Goal: Information Seeking & Learning: Learn about a topic

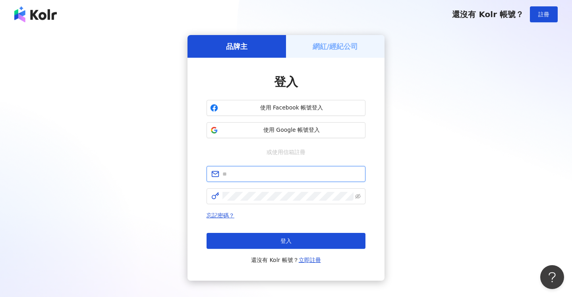
click at [283, 173] on input "text" at bounding box center [292, 173] width 138 height 9
type input "**********"
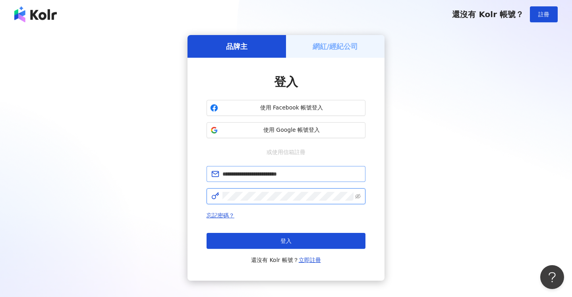
click at [286, 241] on button "登入" at bounding box center [286, 241] width 159 height 16
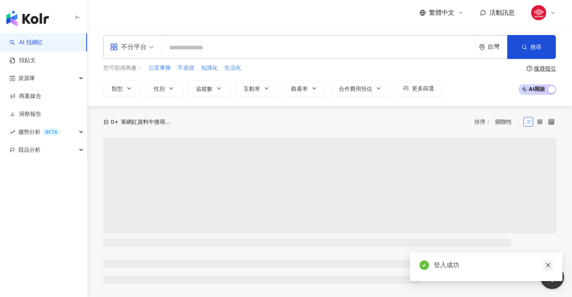
click at [549, 267] on icon "close" at bounding box center [549, 265] width 6 height 6
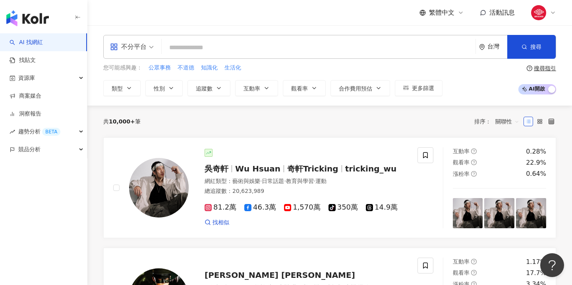
click at [233, 44] on input "search" at bounding box center [319, 47] width 308 height 15
paste input "*******"
type input "*******"
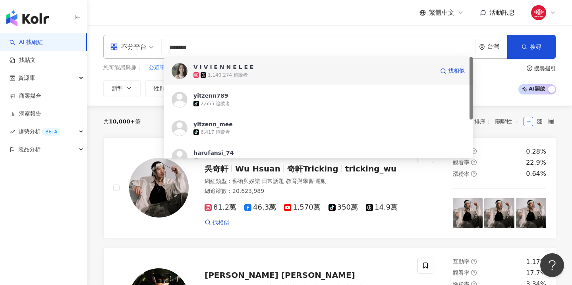
click at [235, 74] on div "1,140,274 追蹤者" at bounding box center [228, 75] width 40 height 7
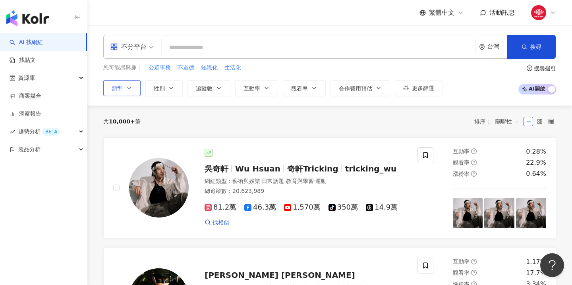
click at [135, 90] on button "類型" at bounding box center [121, 88] width 37 height 16
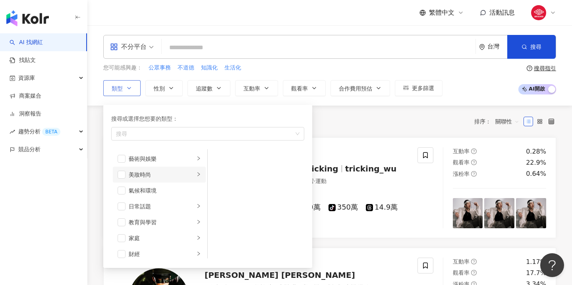
click at [198, 175] on icon "right" at bounding box center [198, 174] width 5 height 5
click at [221, 175] on span "button" at bounding box center [218, 175] width 8 height 8
click at [220, 158] on span "button" at bounding box center [218, 159] width 8 height 8
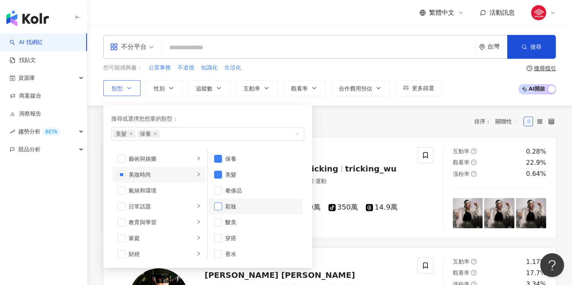
click at [217, 208] on span "button" at bounding box center [218, 207] width 8 height 8
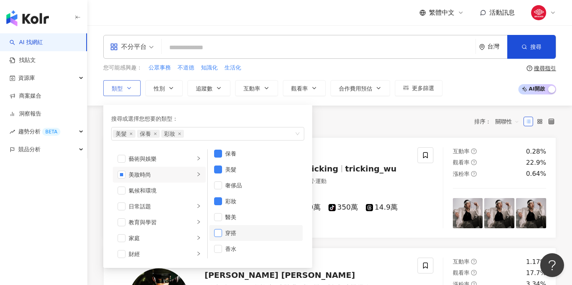
scroll to position [5, 0]
click at [217, 233] on span "button" at bounding box center [218, 233] width 8 height 8
click at [217, 155] on span "button" at bounding box center [218, 154] width 8 height 8
click at [217, 200] on span "button" at bounding box center [218, 202] width 8 height 8
click at [217, 233] on span "button" at bounding box center [218, 233] width 8 height 8
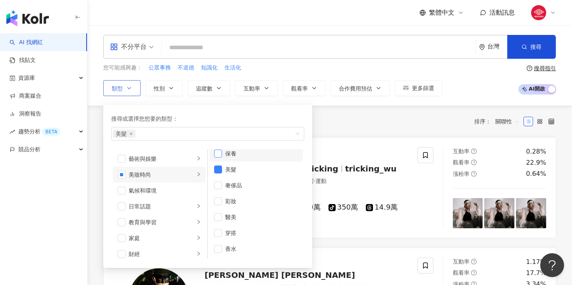
click at [220, 157] on span "button" at bounding box center [218, 154] width 8 height 8
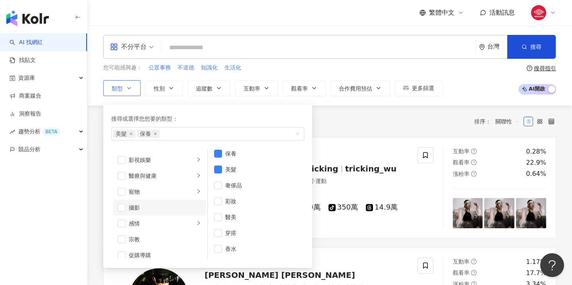
scroll to position [215, 0]
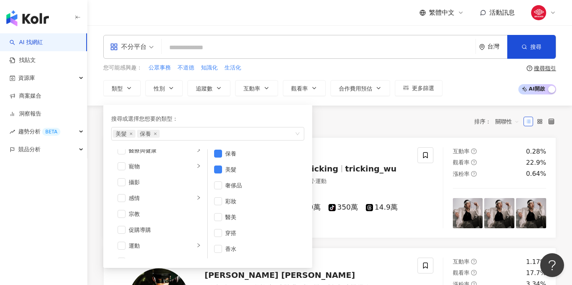
click at [355, 117] on div "共 10,000+ 筆 排序： 關聯性" at bounding box center [329, 121] width 453 height 13
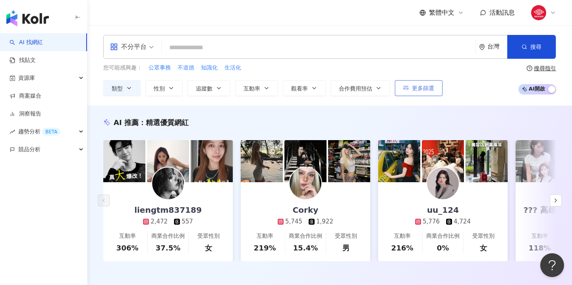
click at [416, 87] on span "更多篩選" at bounding box center [423, 88] width 22 height 6
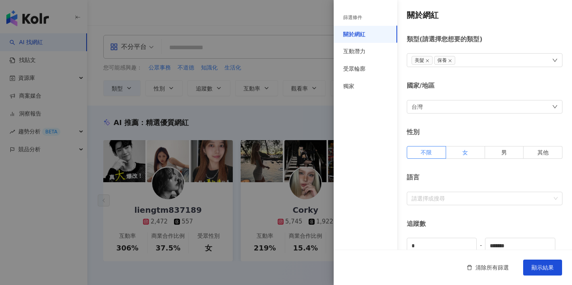
click at [467, 155] on span "女" at bounding box center [466, 152] width 6 height 6
click at [360, 51] on div "互動潛力" at bounding box center [354, 52] width 22 height 8
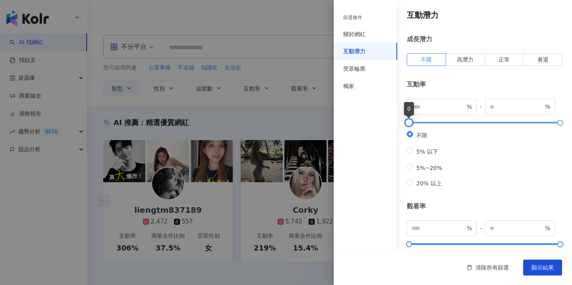
type input "**"
type input "*****"
type input "*"
drag, startPoint x: 410, startPoint y: 123, endPoint x: 404, endPoint y: 123, distance: 5.6
click at [407, 123] on div at bounding box center [409, 123] width 4 height 4
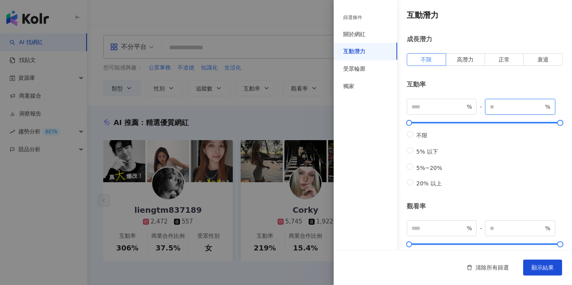
click at [517, 107] on input "*****" at bounding box center [517, 107] width 54 height 9
type input "*"
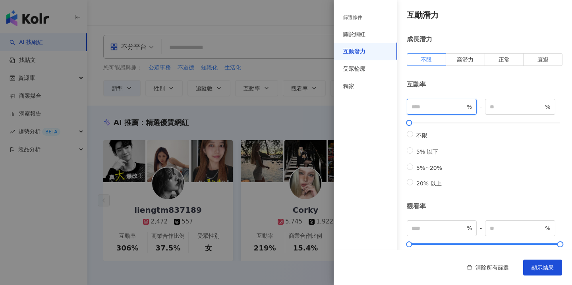
click at [450, 109] on input "*" at bounding box center [439, 107] width 54 height 9
type input "*"
click at [493, 166] on div "不限 5% 以下 5%~20% 20% 以上" at bounding box center [485, 159] width 156 height 57
click at [482, 267] on span "清除所有篩選" at bounding box center [492, 268] width 33 height 6
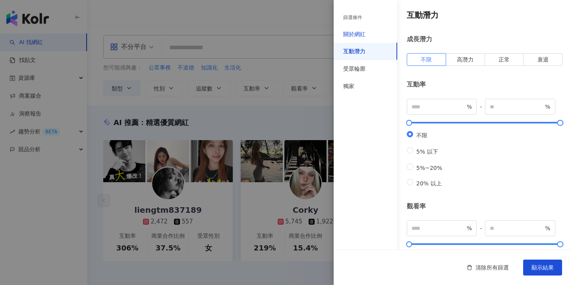
click at [354, 34] on div "關於網紅" at bounding box center [354, 35] width 22 height 8
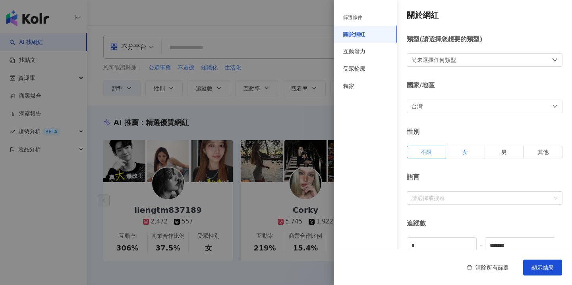
click at [459, 153] on label "女" at bounding box center [465, 152] width 39 height 13
click at [355, 18] on div "篩選條件" at bounding box center [352, 17] width 19 height 7
click at [438, 62] on div "尚未選擇任何類型" at bounding box center [434, 60] width 45 height 9
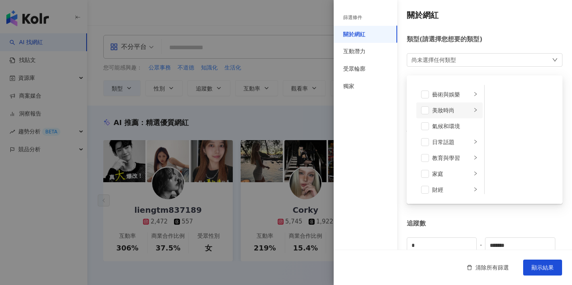
click at [473, 108] on icon "right" at bounding box center [475, 110] width 5 height 5
click at [499, 111] on span at bounding box center [495, 111] width 8 height 8
click at [495, 93] on span at bounding box center [495, 95] width 8 height 8
click at [514, 220] on div "追蹤數" at bounding box center [485, 224] width 156 height 9
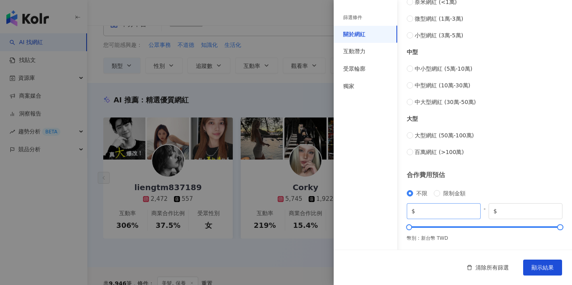
scroll to position [37, 0]
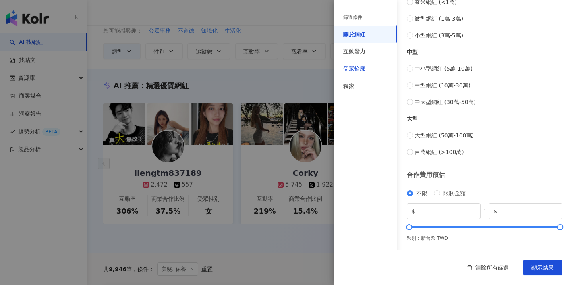
click at [357, 68] on div "受眾輪廓" at bounding box center [354, 69] width 22 height 8
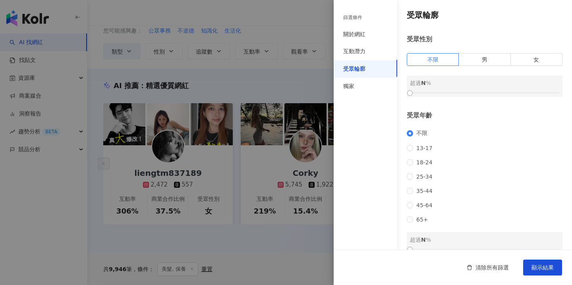
scroll to position [0, 0]
click at [422, 177] on span "25-34" at bounding box center [424, 177] width 23 height 6
click at [419, 191] on span "35-44" at bounding box center [424, 191] width 23 height 6
click at [416, 176] on span "25-34" at bounding box center [424, 177] width 23 height 6
click at [542, 59] on label "女" at bounding box center [537, 59] width 52 height 13
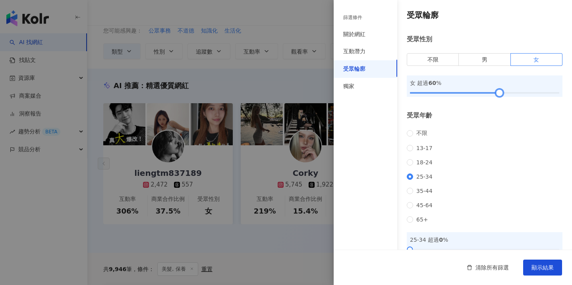
drag, startPoint x: 412, startPoint y: 91, endPoint x: 502, endPoint y: 92, distance: 89.8
click at [502, 92] on div at bounding box center [500, 93] width 4 height 4
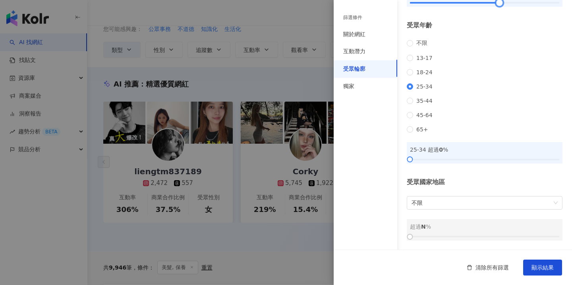
scroll to position [40, 0]
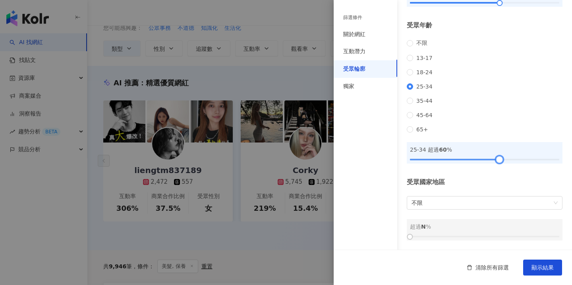
drag, startPoint x: 410, startPoint y: 160, endPoint x: 499, endPoint y: 158, distance: 89.1
click at [499, 158] on div at bounding box center [500, 159] width 4 height 4
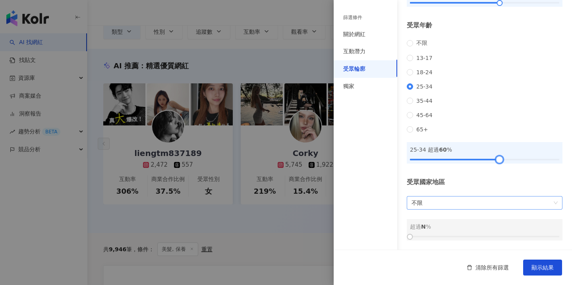
scroll to position [71, 0]
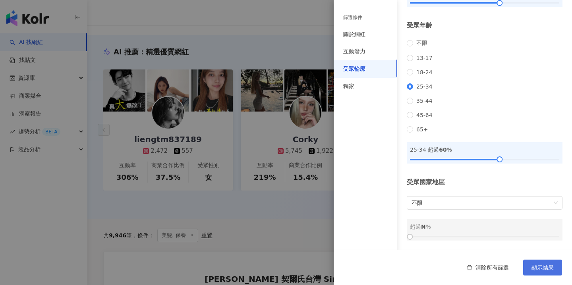
click at [547, 268] on span "顯示結果" at bounding box center [543, 268] width 22 height 6
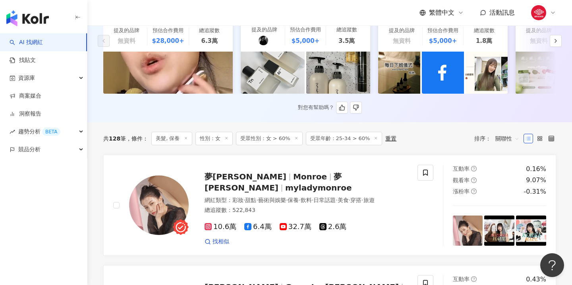
scroll to position [168, 0]
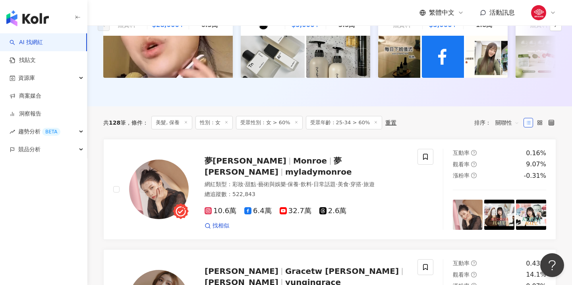
click at [517, 123] on span "關聯性" at bounding box center [508, 122] width 24 height 13
click at [507, 152] on div "追蹤數" at bounding box center [508, 152] width 19 height 9
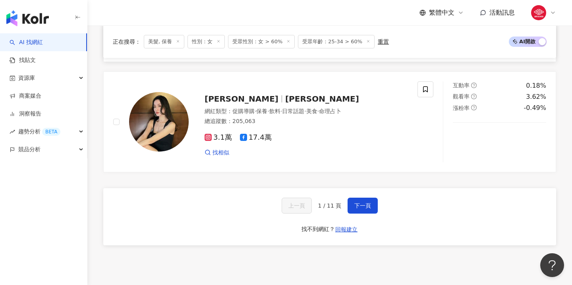
scroll to position [1455, 0]
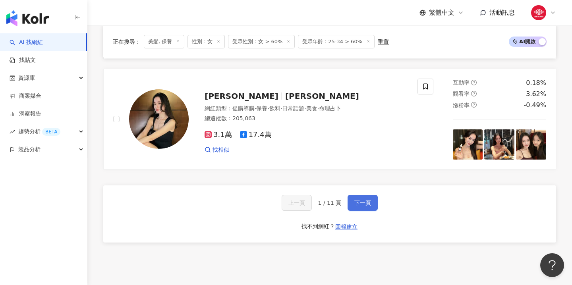
click at [358, 206] on span "下一頁" at bounding box center [363, 203] width 17 height 6
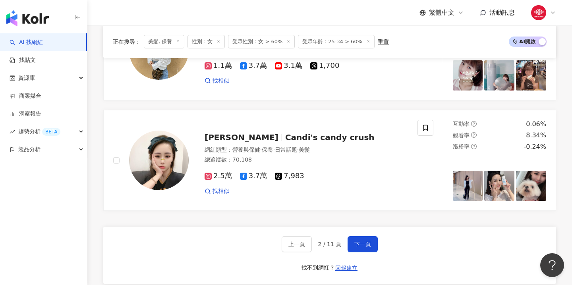
scroll to position [1425, 0]
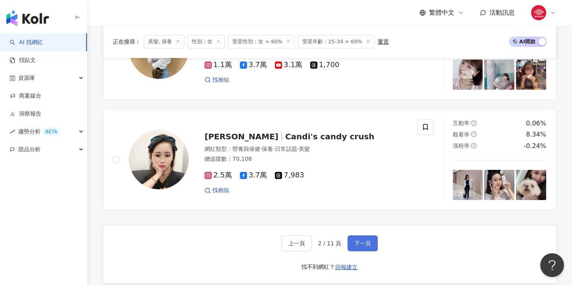
click at [359, 236] on button "下一頁" at bounding box center [363, 244] width 30 height 16
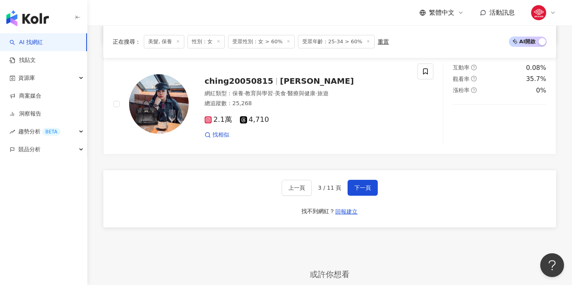
scroll to position [1504, 0]
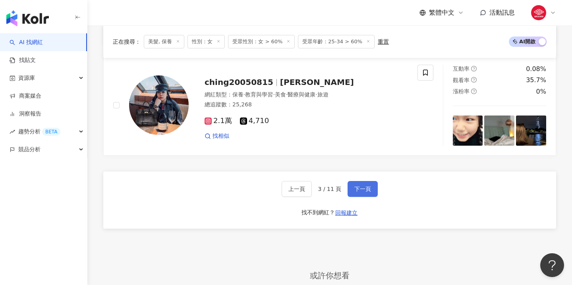
click at [364, 186] on span "下一頁" at bounding box center [363, 189] width 17 height 6
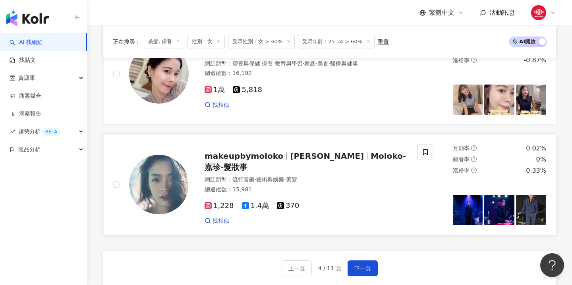
scroll to position [1406, 0]
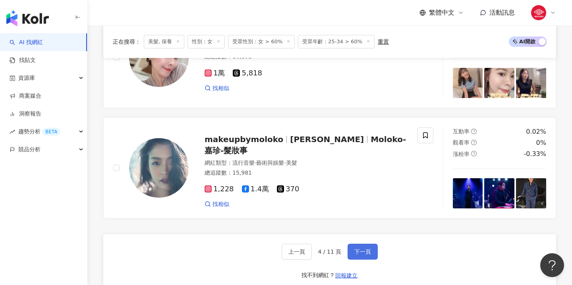
click at [367, 249] on span "下一頁" at bounding box center [363, 252] width 17 height 6
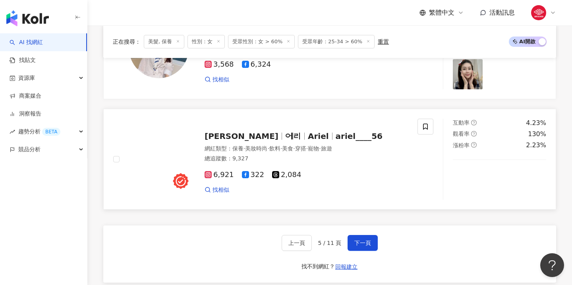
scroll to position [1422, 0]
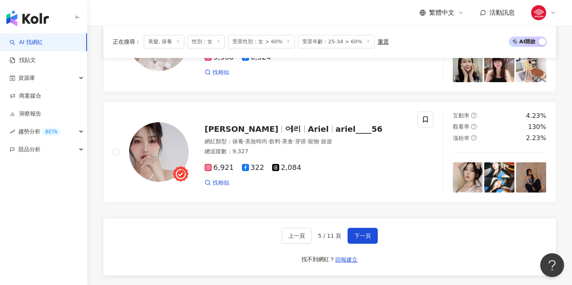
click at [362, 221] on div "上一頁 5 / 11 頁 下一頁 找不到網紅？ 回報建立" at bounding box center [329, 247] width 453 height 57
click at [362, 233] on span "下一頁" at bounding box center [363, 236] width 17 height 6
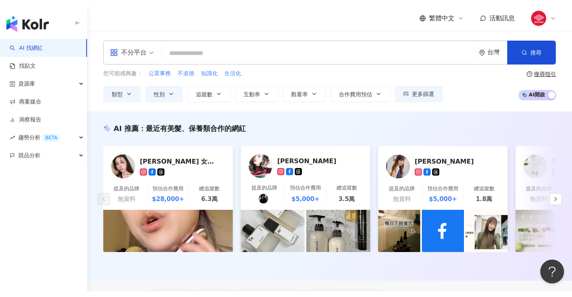
scroll to position [0, 0]
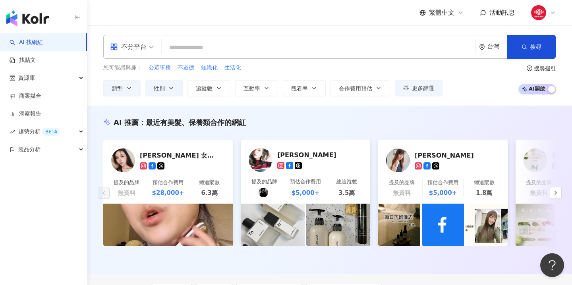
click at [233, 53] on input "search" at bounding box center [319, 47] width 308 height 15
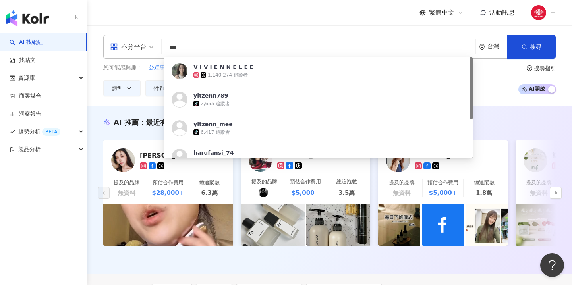
type input "**"
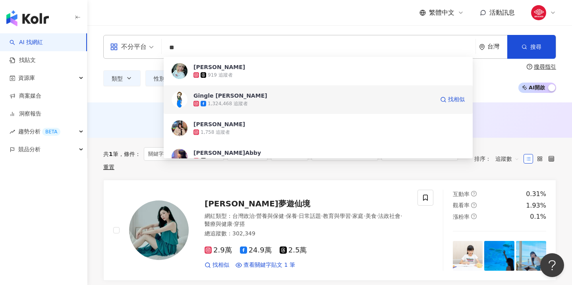
click at [271, 95] on span "Gingle 王淨" at bounding box center [314, 96] width 241 height 8
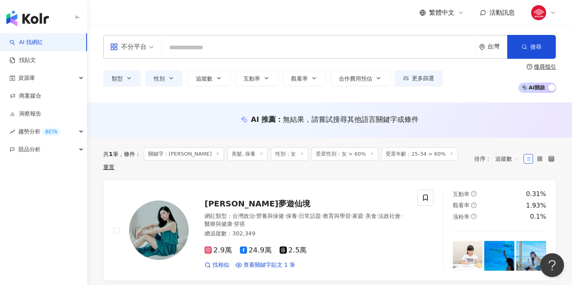
paste input "**********"
type input "**********"
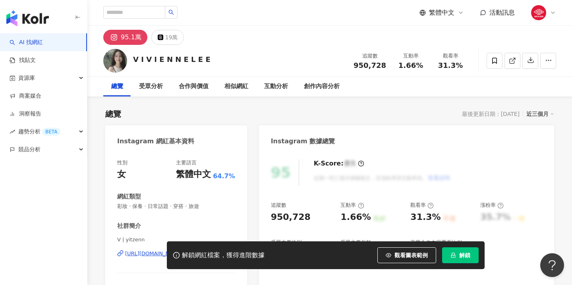
click at [448, 250] on button "解鎖" at bounding box center [460, 256] width 37 height 16
click at [466, 260] on button "解鎖" at bounding box center [460, 256] width 37 height 16
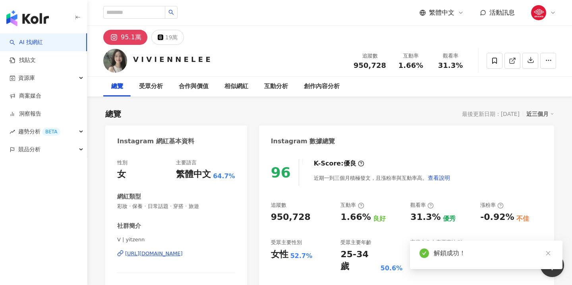
click at [547, 253] on icon "close" at bounding box center [549, 254] width 6 height 6
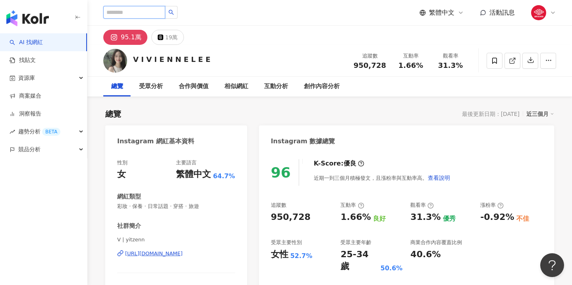
click at [151, 18] on input "search" at bounding box center [134, 12] width 62 height 13
type input "**"
click at [174, 12] on icon "search" at bounding box center [172, 13] width 6 height 6
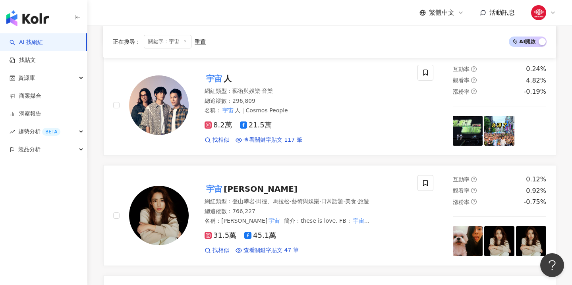
scroll to position [227, 0]
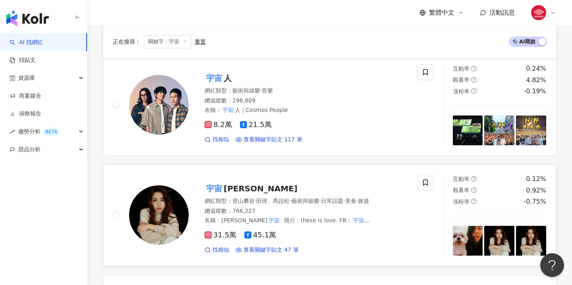
click at [158, 211] on img at bounding box center [159, 216] width 60 height 60
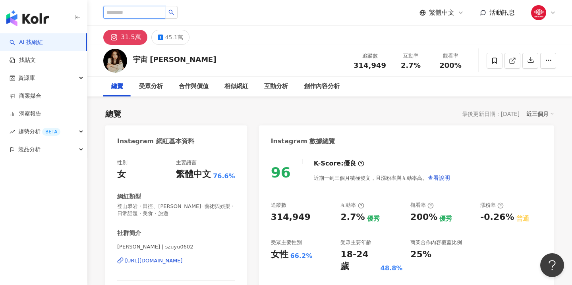
click at [158, 17] on input "search" at bounding box center [134, 12] width 62 height 13
type input "**"
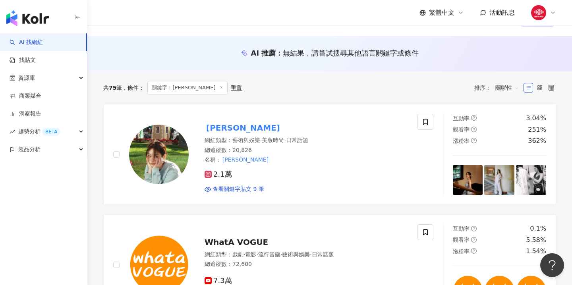
scroll to position [67, 0]
click at [162, 151] on img at bounding box center [159, 154] width 60 height 60
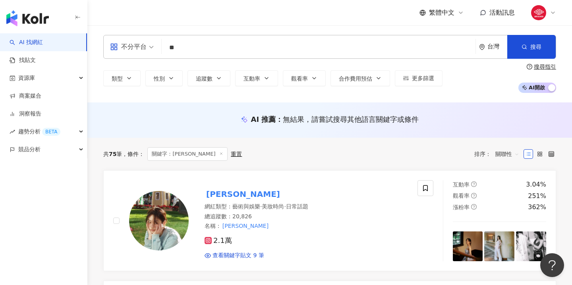
scroll to position [0, 0]
click at [206, 55] on input "**" at bounding box center [319, 47] width 308 height 15
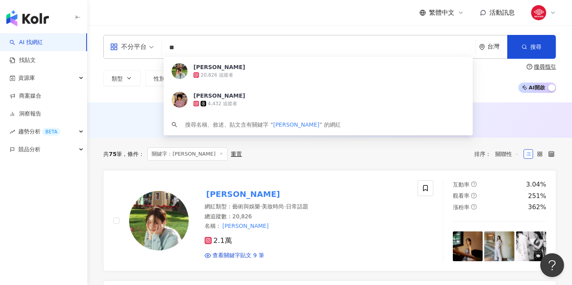
type input "*"
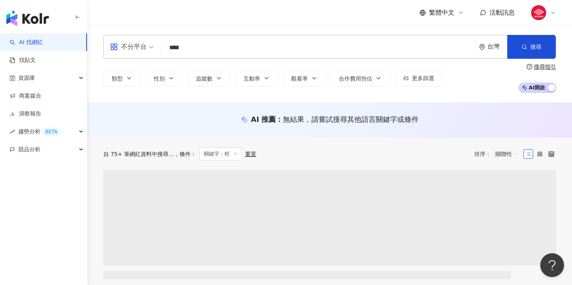
type input "***"
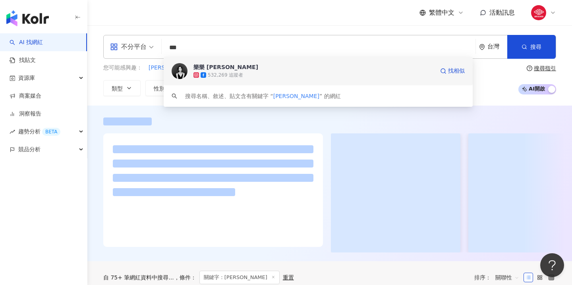
click at [241, 76] on div "532,269 追蹤者" at bounding box center [225, 75] width 35 height 7
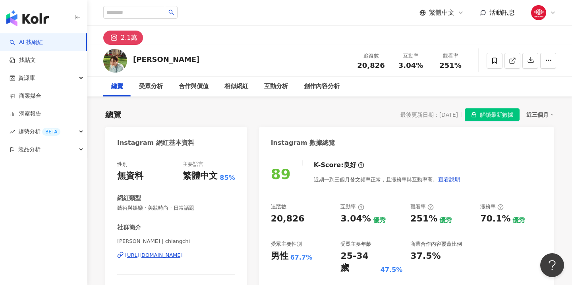
click at [134, 19] on div at bounding box center [140, 13] width 74 height 14
click at [138, 10] on input "search" at bounding box center [134, 12] width 62 height 13
type input "**"
click at [178, 16] on button "button" at bounding box center [171, 12] width 13 height 13
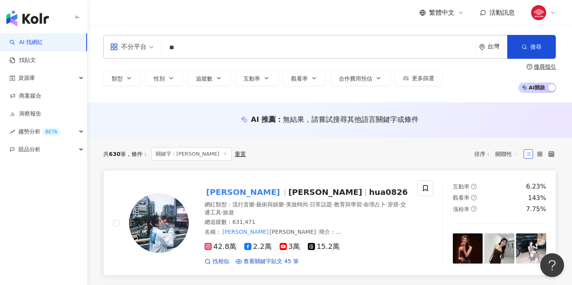
click at [369, 192] on span "hua0826" at bounding box center [388, 193] width 39 height 10
click at [221, 49] on input "**" at bounding box center [319, 47] width 308 height 15
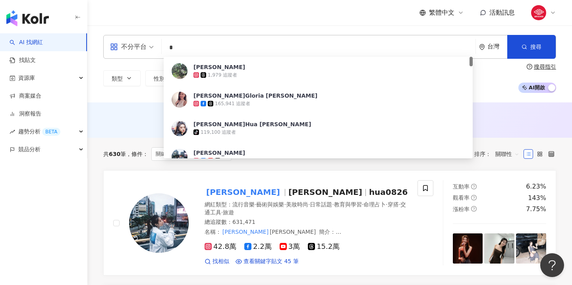
type input "*"
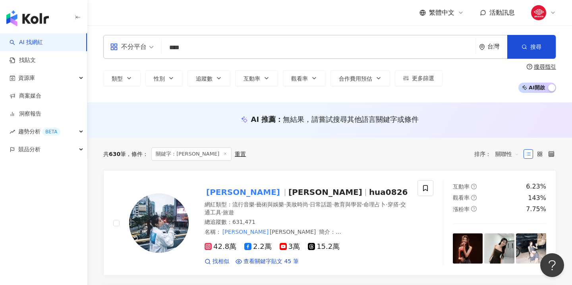
type input "***"
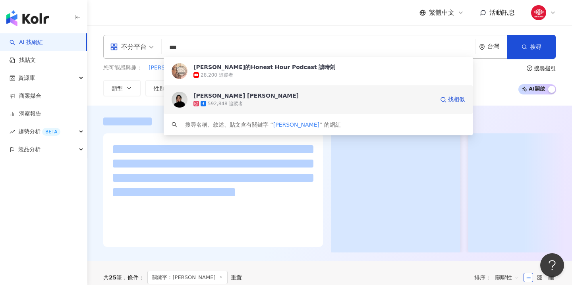
click at [268, 94] on span "Christina Mok 莫允雯" at bounding box center [314, 96] width 241 height 8
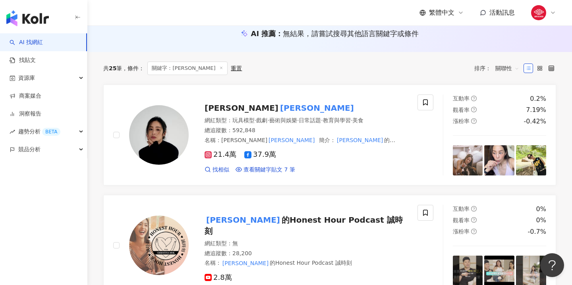
scroll to position [80, 0]
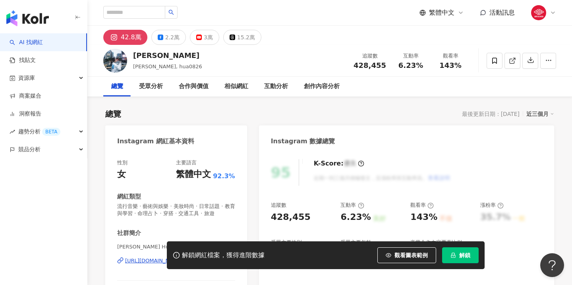
click at [461, 259] on button "解鎖" at bounding box center [460, 256] width 37 height 16
click at [459, 258] on button "解鎖" at bounding box center [460, 256] width 37 height 16
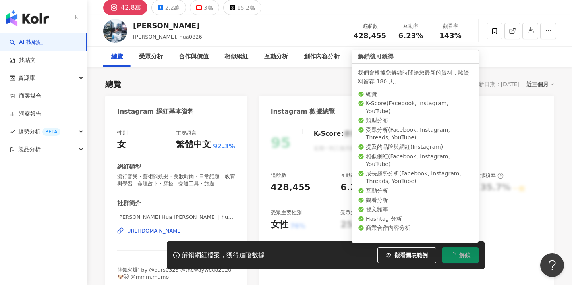
scroll to position [47, 0]
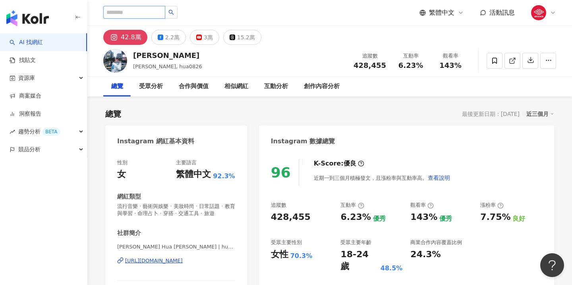
click at [160, 7] on input "search" at bounding box center [134, 12] width 62 height 13
type input "**"
click at [174, 13] on icon "search" at bounding box center [172, 13] width 6 height 6
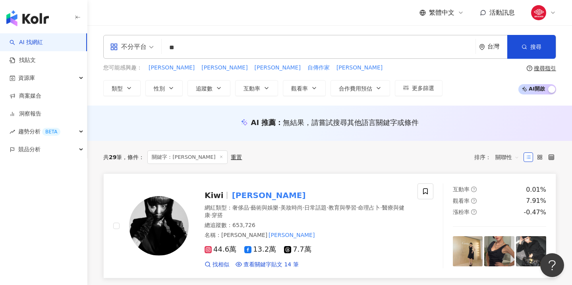
click at [167, 227] on img at bounding box center [159, 226] width 60 height 60
click at [238, 54] on input "**" at bounding box center [319, 47] width 308 height 15
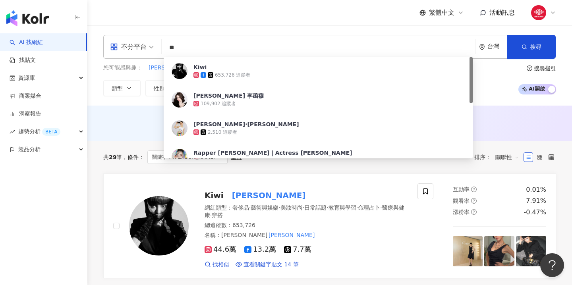
type input "*"
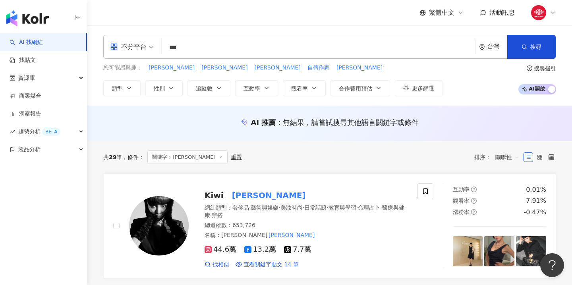
type input "***"
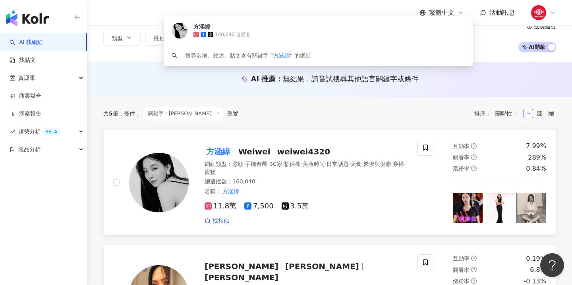
scroll to position [41, 0]
click at [163, 175] on img at bounding box center [159, 183] width 60 height 60
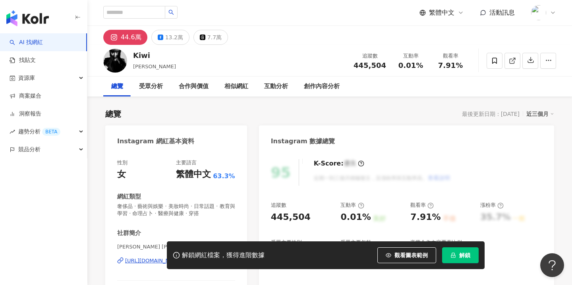
click at [456, 258] on icon "lock" at bounding box center [454, 256] width 6 height 6
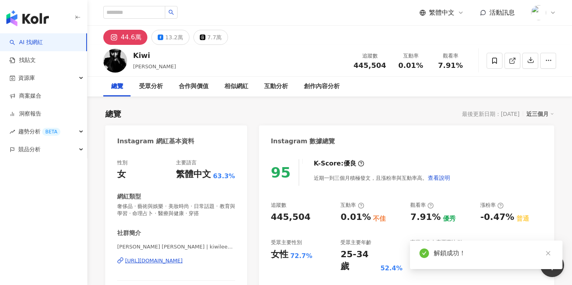
click at [37, 22] on img "button" at bounding box center [27, 18] width 43 height 16
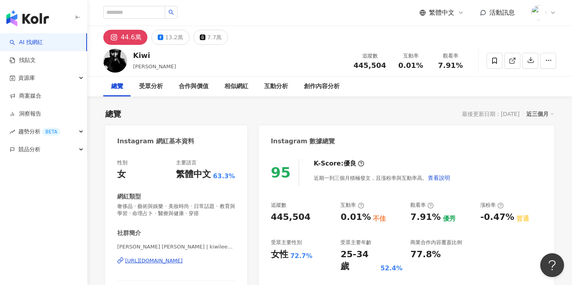
click at [78, 17] on icon "button" at bounding box center [78, 17] width 4 height 0
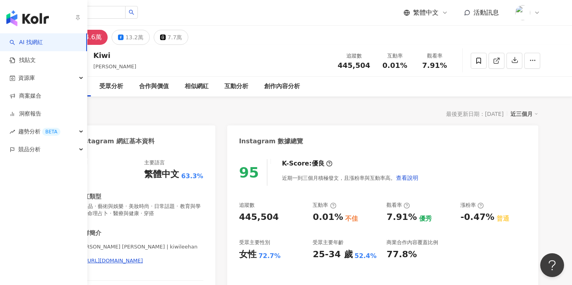
click at [16, 17] on img "button" at bounding box center [27, 18] width 43 height 16
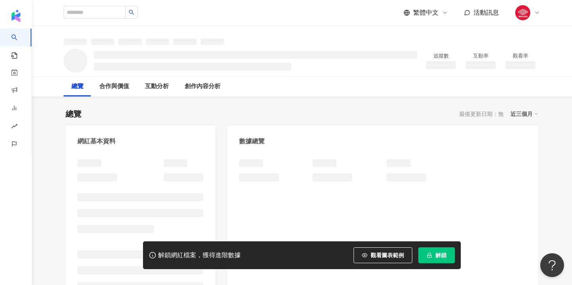
click at [430, 255] on icon "lock" at bounding box center [430, 256] width 6 height 6
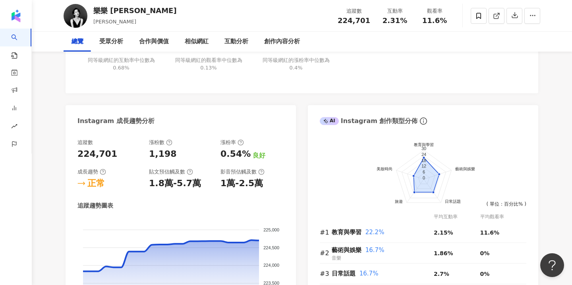
scroll to position [28, 0]
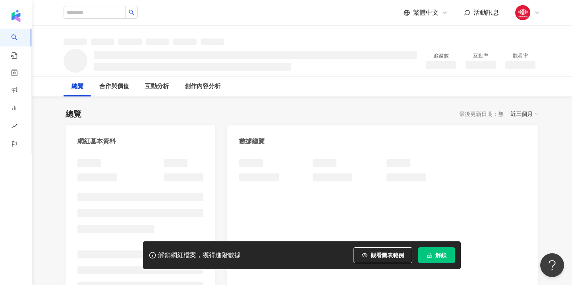
click at [442, 251] on button "解鎖" at bounding box center [437, 256] width 37 height 16
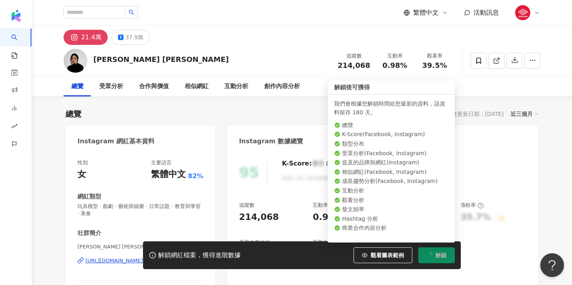
scroll to position [16, 0]
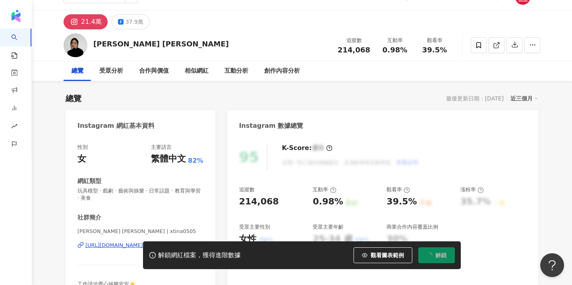
click at [240, 110] on div "Instagram 數據總覽 95 K-Score : 優良 近期一到三個月積極發文，且漲粉率與互動率高。 查看說明 追蹤數 214,068 互動率 0.98…" at bounding box center [382, 215] width 311 height 211
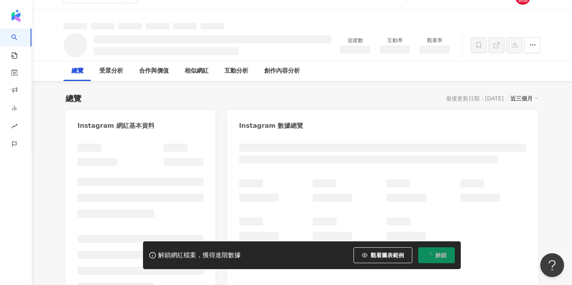
scroll to position [61, 0]
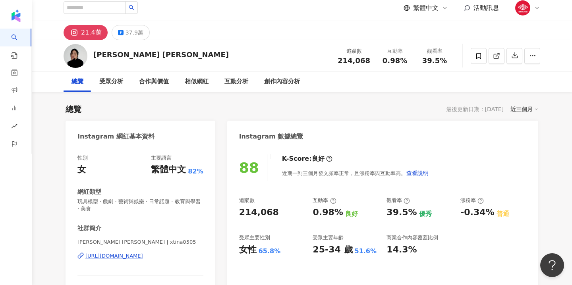
scroll to position [3, 0]
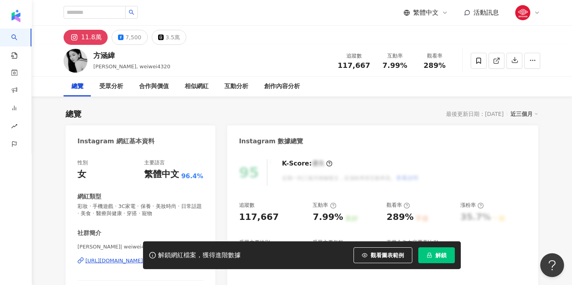
scroll to position [46, 0]
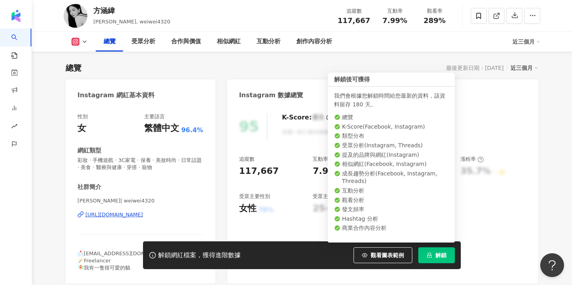
click at [430, 255] on icon "lock" at bounding box center [430, 256] width 6 height 6
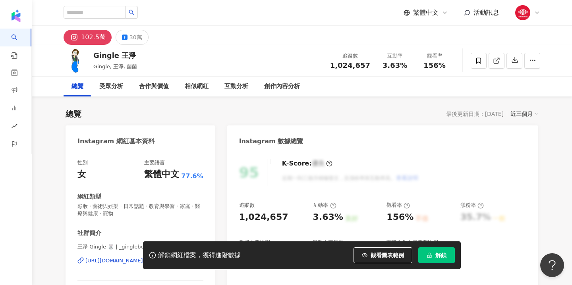
click at [443, 251] on button "解鎖" at bounding box center [437, 256] width 37 height 16
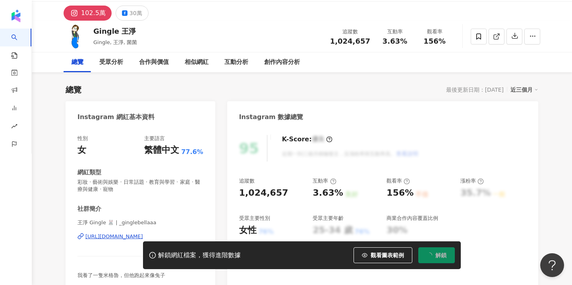
scroll to position [25, 0]
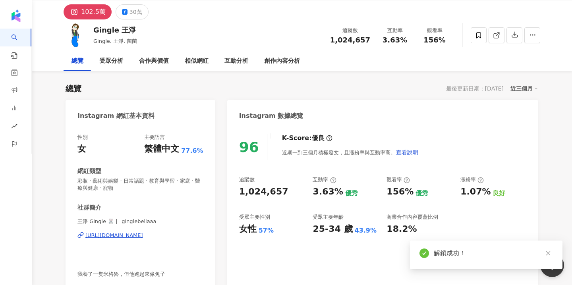
click at [140, 237] on div "https://www.instagram.com/_ginglebellaaa/" at bounding box center [114, 235] width 58 height 7
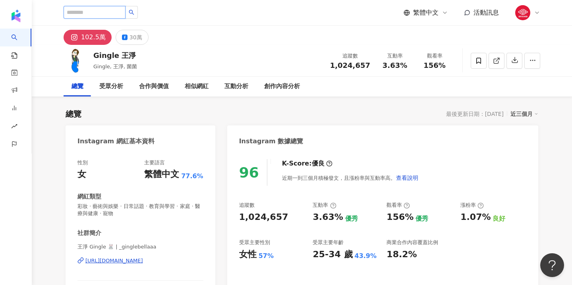
click at [115, 14] on input "search" at bounding box center [95, 12] width 62 height 13
type input "*"
type input "**"
click at [134, 10] on icon "search" at bounding box center [132, 13] width 6 height 6
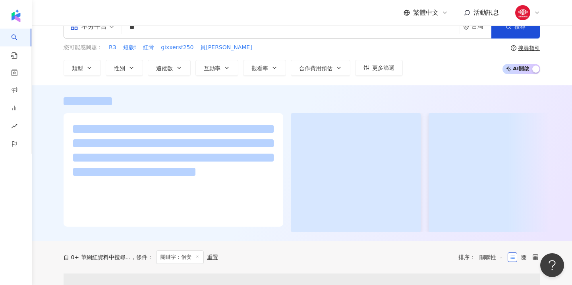
scroll to position [25, 0]
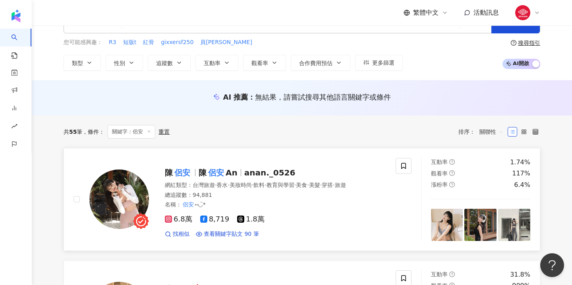
click at [180, 171] on mark "侶安" at bounding box center [182, 173] width 19 height 13
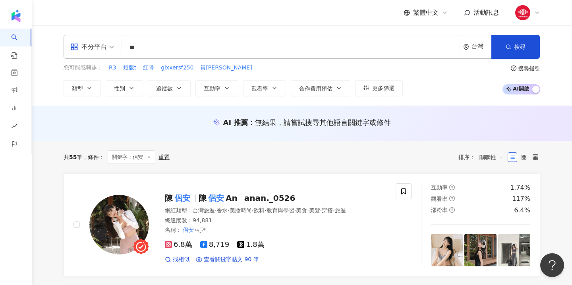
scroll to position [0, 0]
click at [178, 51] on input "**" at bounding box center [291, 47] width 332 height 15
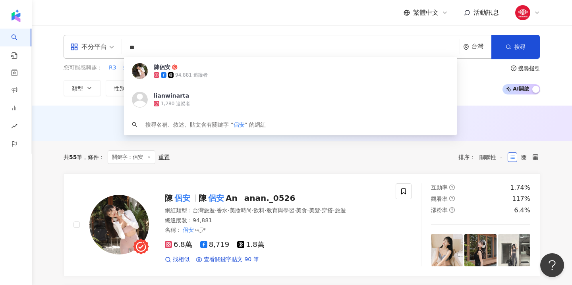
paste input "**********"
type input "**********"
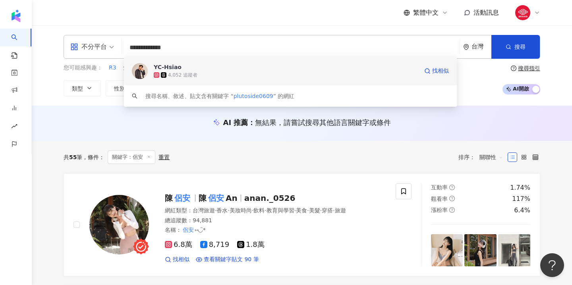
click at [194, 68] on span "YC-Hsiao" at bounding box center [286, 67] width 265 height 8
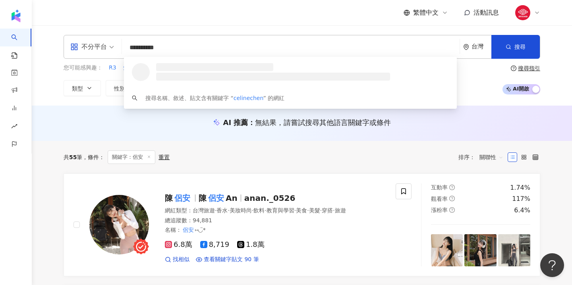
type input "**********"
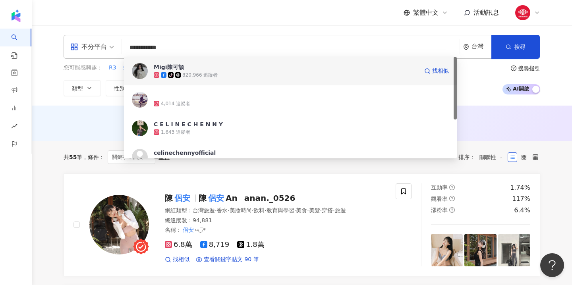
click at [205, 66] on span "Migi陳可頡" at bounding box center [286, 67] width 265 height 8
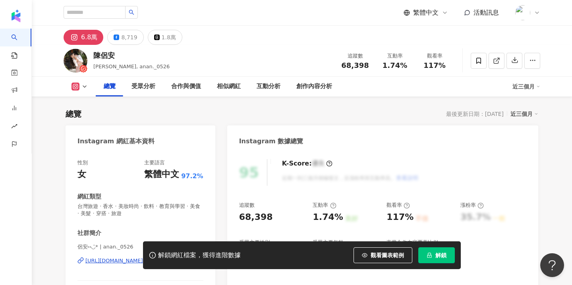
click at [440, 254] on span "解鎖" at bounding box center [441, 255] width 11 height 6
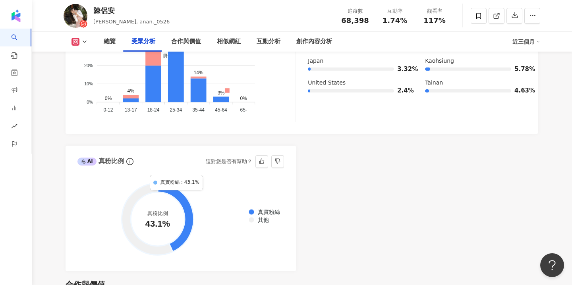
scroll to position [864, 0]
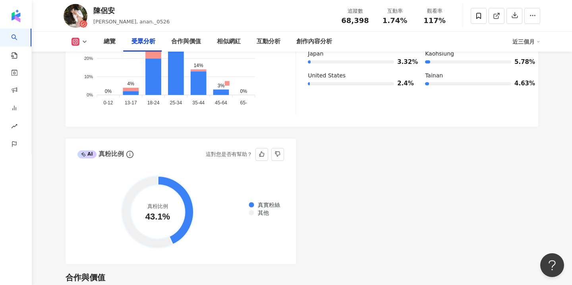
click at [248, 218] on div "真實粉絲 其他" at bounding box center [264, 208] width 36 height 17
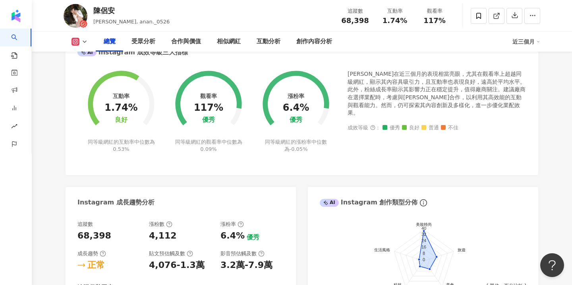
scroll to position [0, 0]
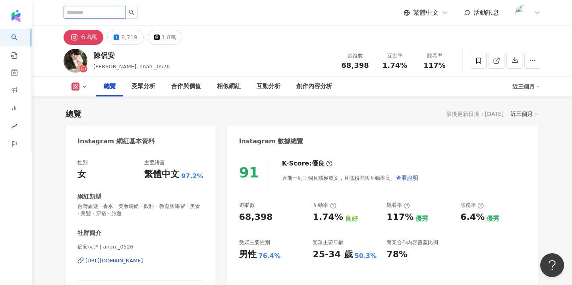
click at [115, 13] on input "search" at bounding box center [95, 12] width 62 height 13
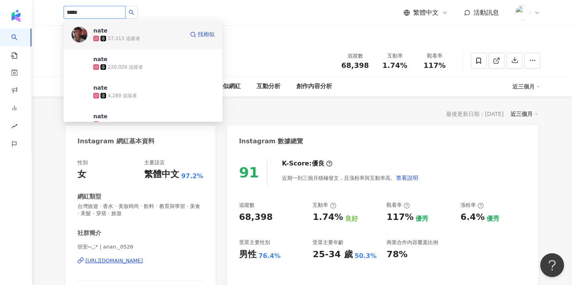
type input "******"
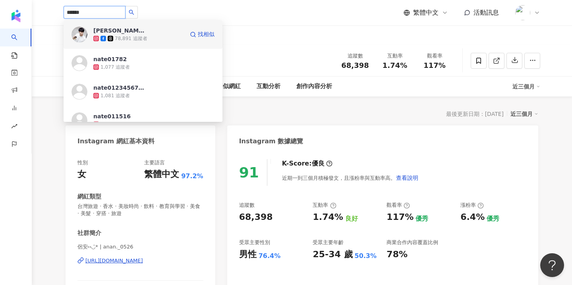
click at [124, 35] on div "78,891 追蹤者" at bounding box center [138, 39] width 91 height 8
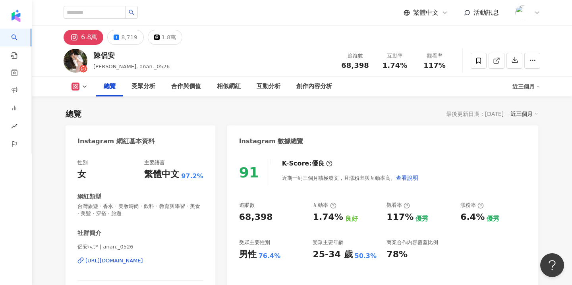
click at [255, 113] on div "總覽 最後更新日期：2025/8/22 近三個月" at bounding box center [302, 114] width 473 height 11
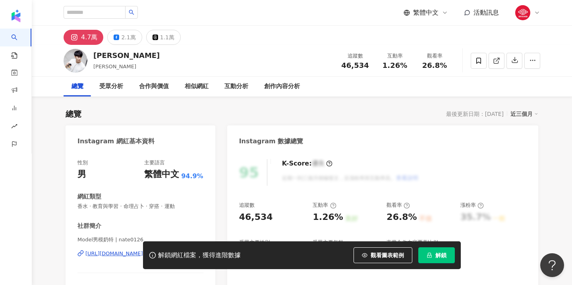
click at [435, 256] on button "解鎖" at bounding box center [437, 256] width 37 height 16
click at [439, 254] on span "解鎖" at bounding box center [441, 255] width 11 height 6
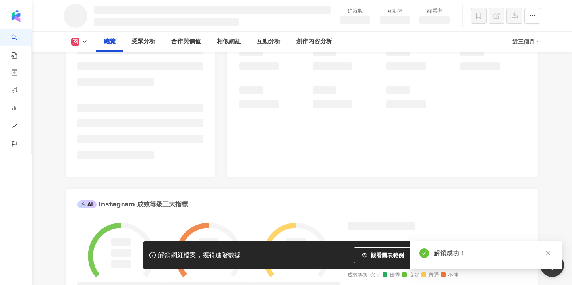
scroll to position [186, 0]
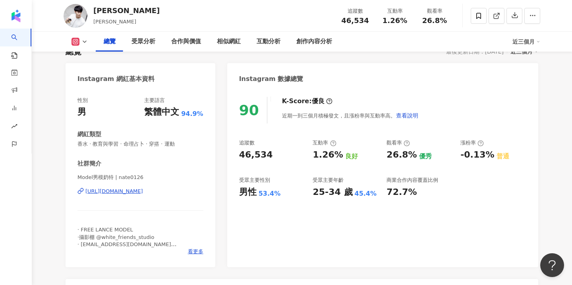
scroll to position [63, 0]
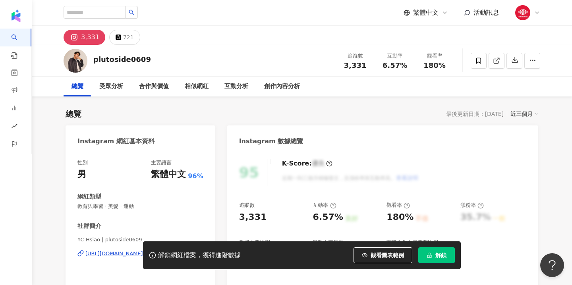
click at [431, 248] on button "解鎖" at bounding box center [437, 256] width 37 height 16
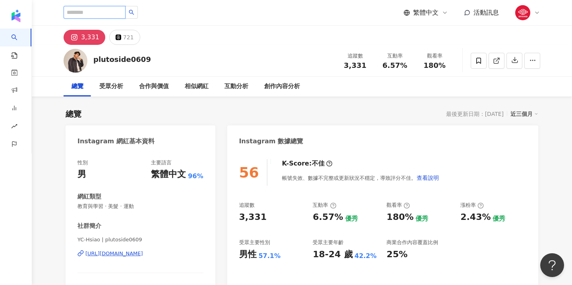
click at [114, 15] on input "search" at bounding box center [95, 12] width 62 height 13
paste input "**********"
type input "**********"
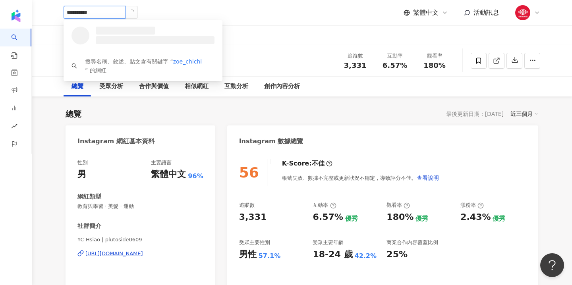
click at [134, 11] on icon "loading" at bounding box center [131, 12] width 6 height 6
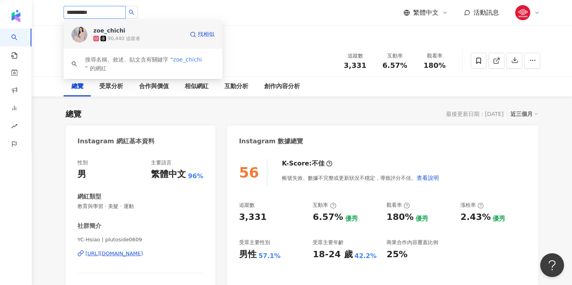
click at [149, 39] on div "90,440 追蹤者" at bounding box center [138, 39] width 91 height 8
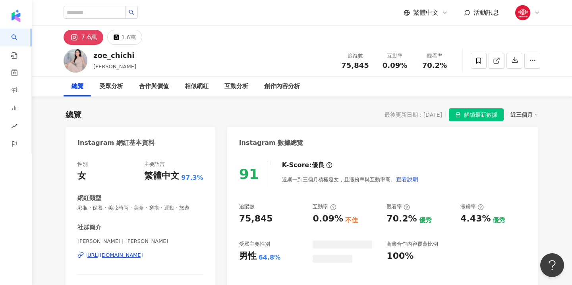
click at [477, 116] on span "解鎖最新數據" at bounding box center [480, 115] width 33 height 13
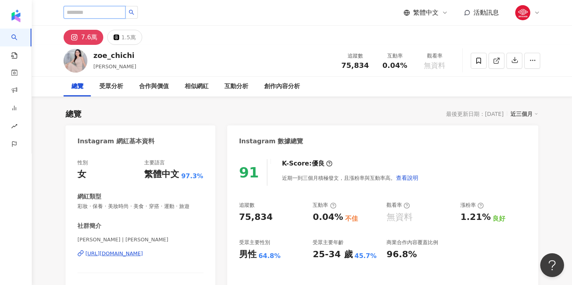
click at [110, 14] on input "search" at bounding box center [95, 12] width 62 height 13
type input "*"
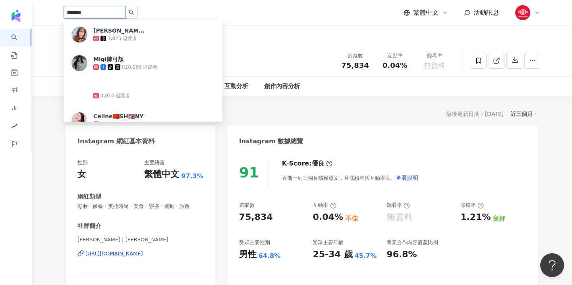
type input "******"
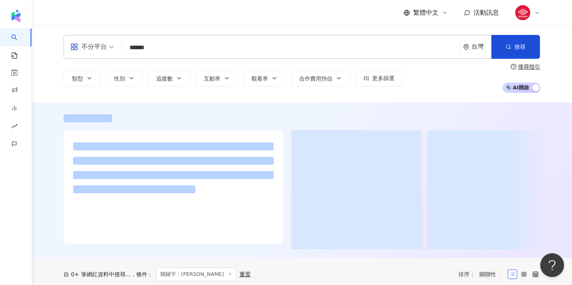
click at [146, 13] on div "繁體中文 活動訊息" at bounding box center [302, 12] width 477 height 25
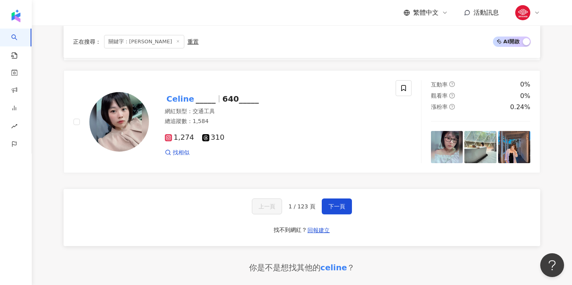
scroll to position [1479, 0]
click at [340, 204] on span "下一頁" at bounding box center [337, 207] width 17 height 6
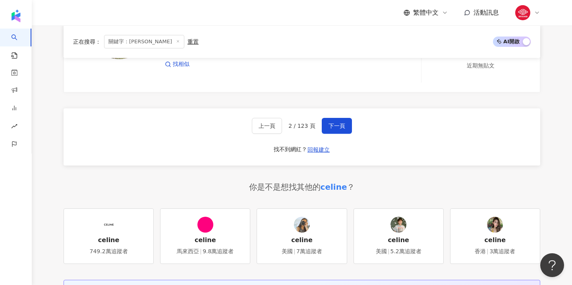
scroll to position [1470, 0]
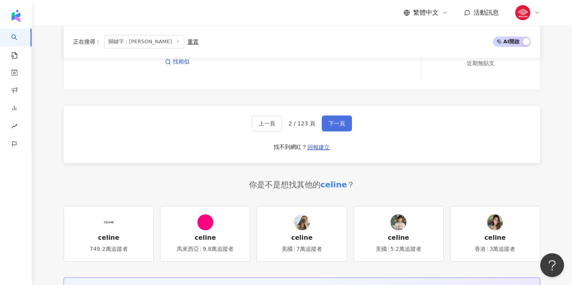
click at [335, 120] on span "下一頁" at bounding box center [337, 123] width 17 height 6
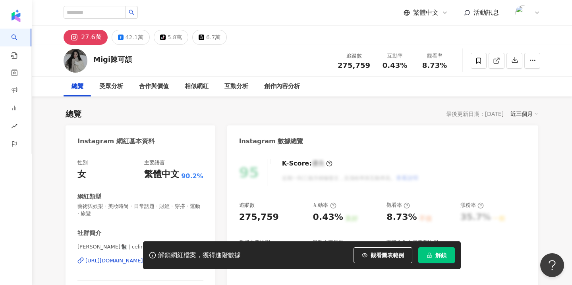
click at [438, 254] on span "解鎖" at bounding box center [441, 255] width 11 height 6
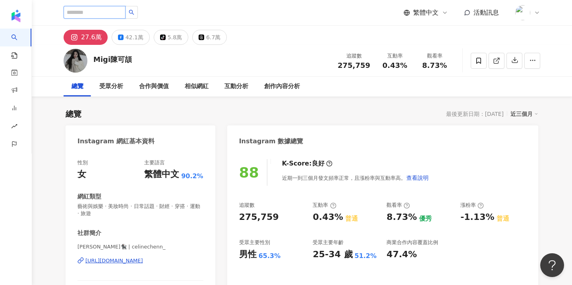
click at [116, 9] on input "search" at bounding box center [95, 12] width 62 height 13
type input "*"
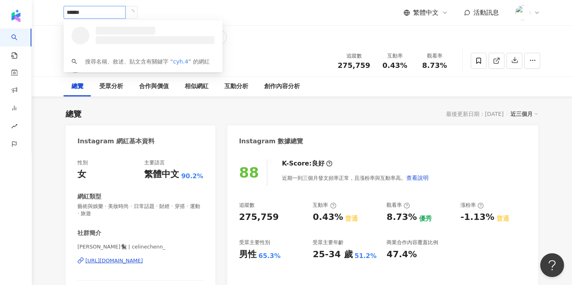
type input "*******"
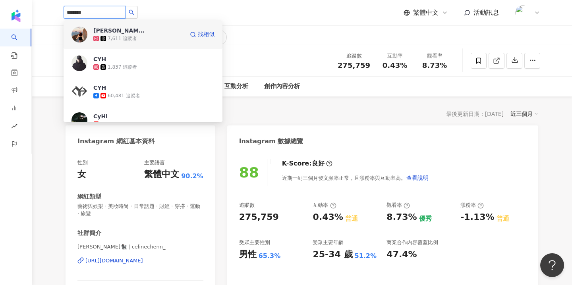
click at [153, 39] on div "7,611 追蹤者" at bounding box center [138, 39] width 91 height 8
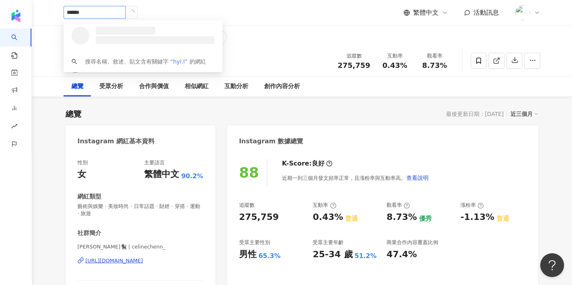
type input "*******"
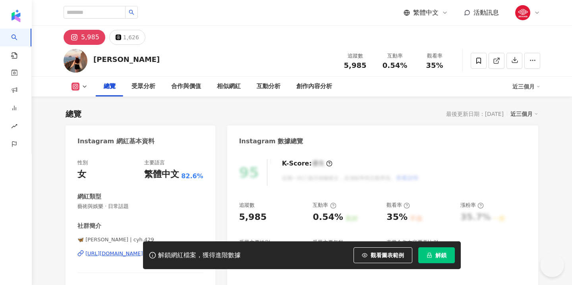
click at [449, 256] on button "解鎖" at bounding box center [437, 256] width 37 height 16
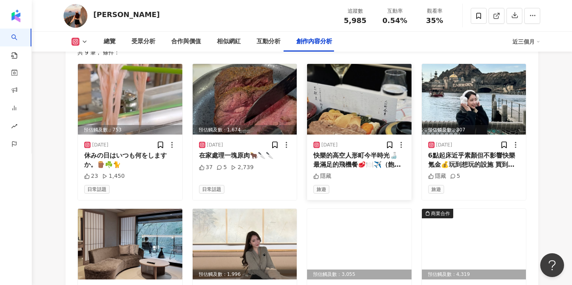
scroll to position [2426, 0]
